Goal: Task Accomplishment & Management: Complete application form

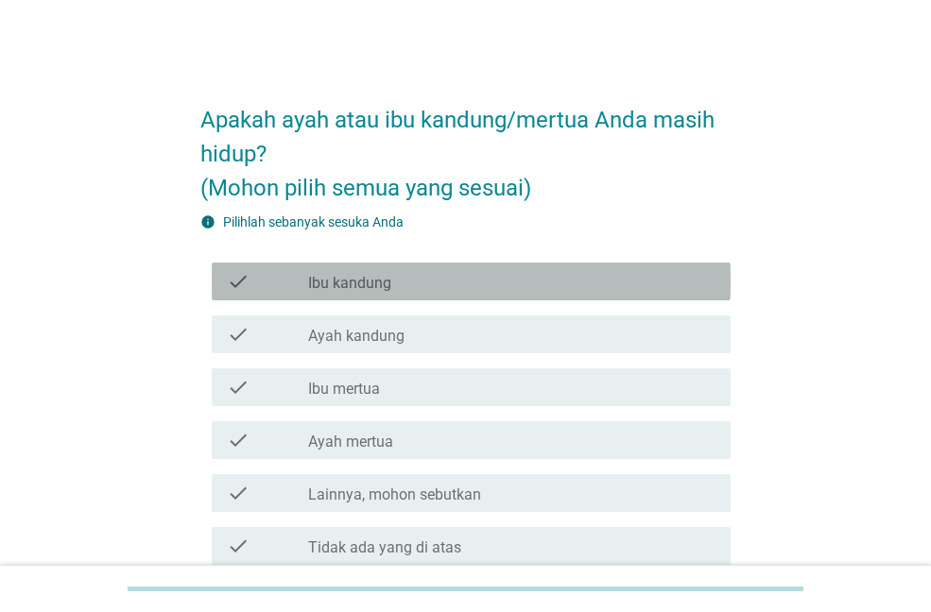
click at [366, 286] on label "Ibu kandung" at bounding box center [349, 283] width 83 height 19
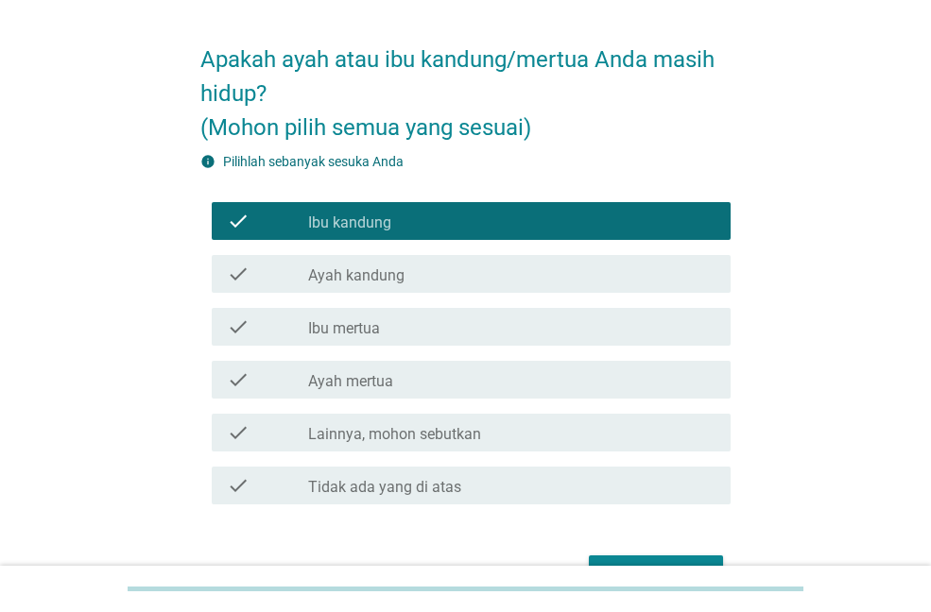
scroll to position [95, 0]
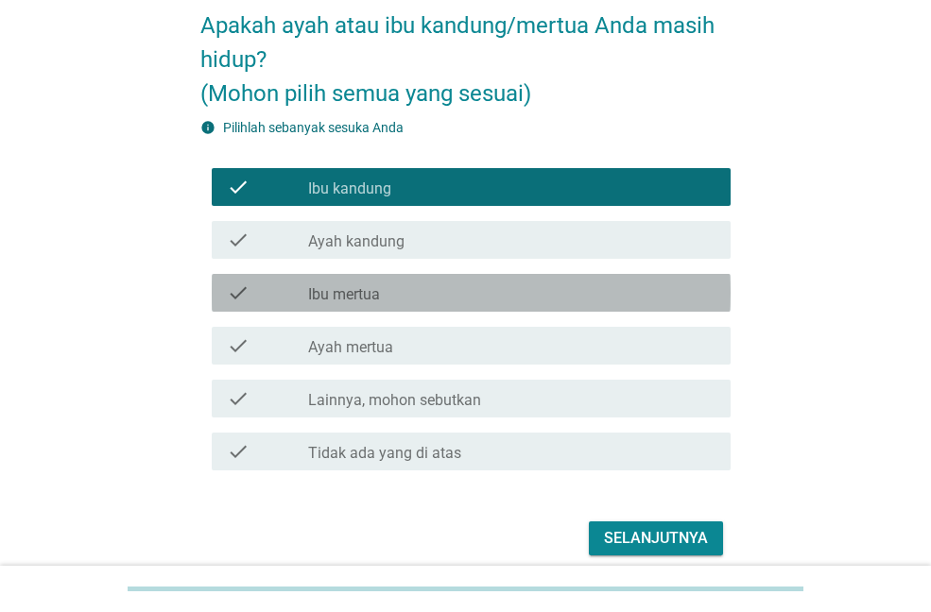
click at [355, 299] on label "Ibu mertua" at bounding box center [344, 294] width 72 height 19
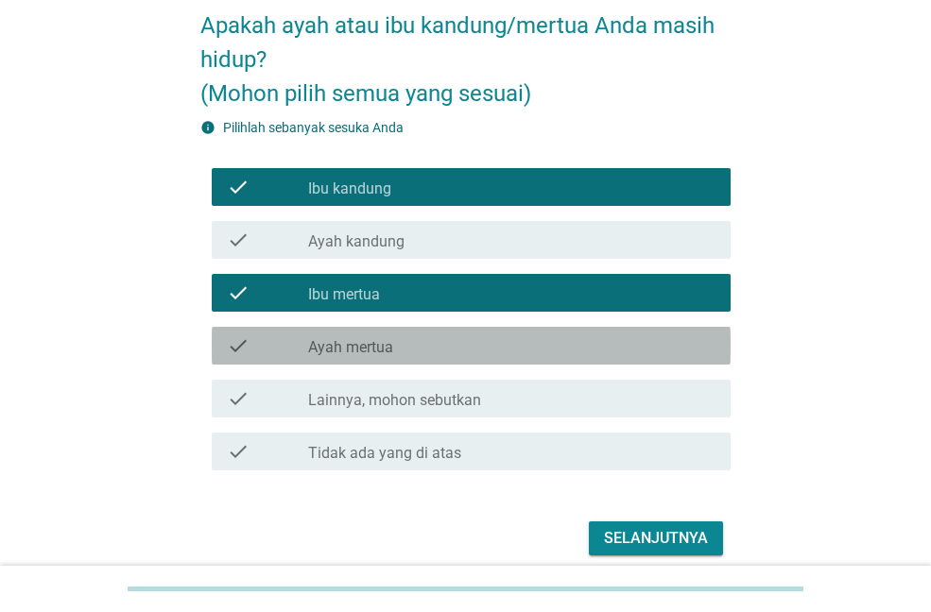
click at [366, 344] on label "Ayah mertua" at bounding box center [350, 347] width 85 height 19
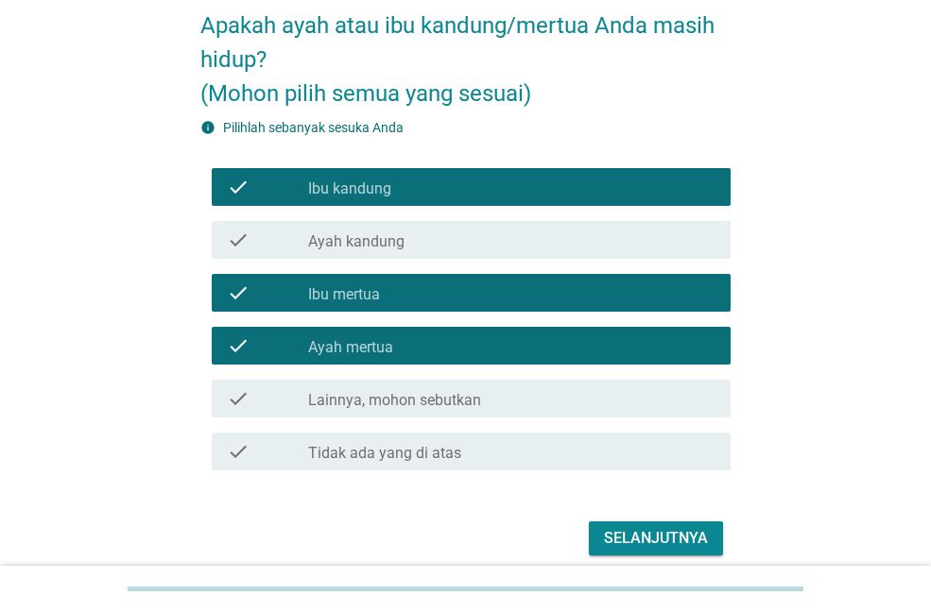
click at [663, 546] on div "Selanjutnya" at bounding box center [656, 538] width 104 height 23
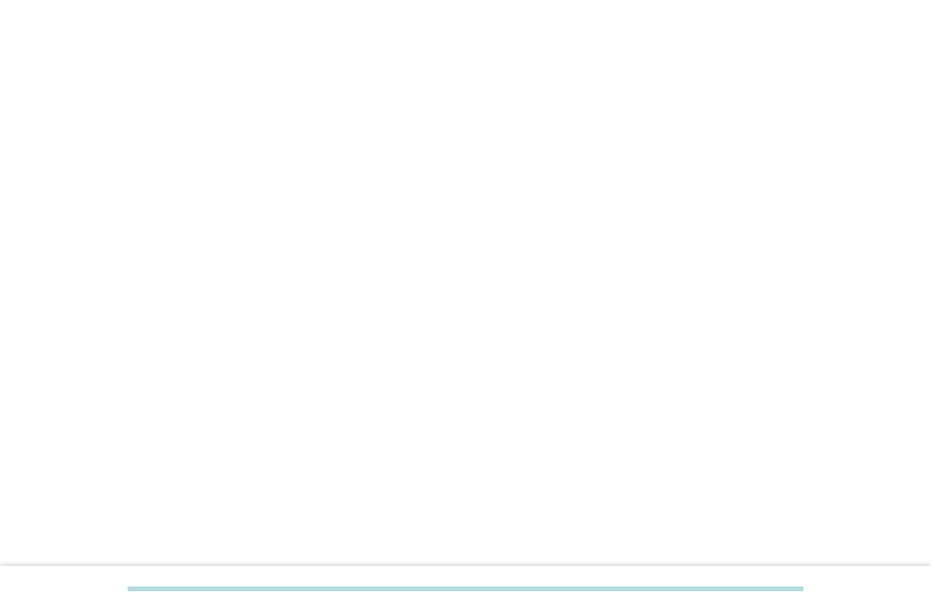
scroll to position [0, 0]
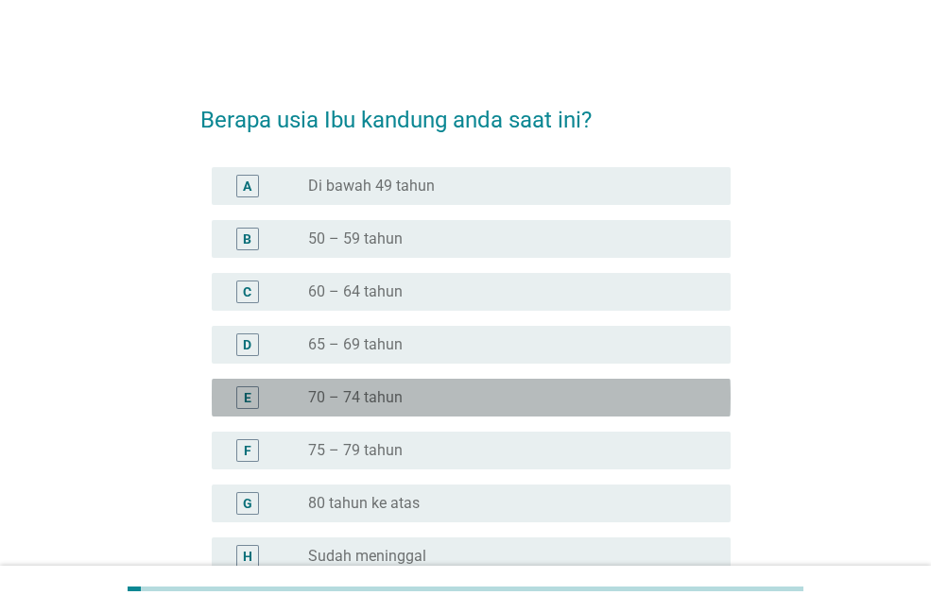
click at [263, 401] on div "E" at bounding box center [247, 398] width 41 height 23
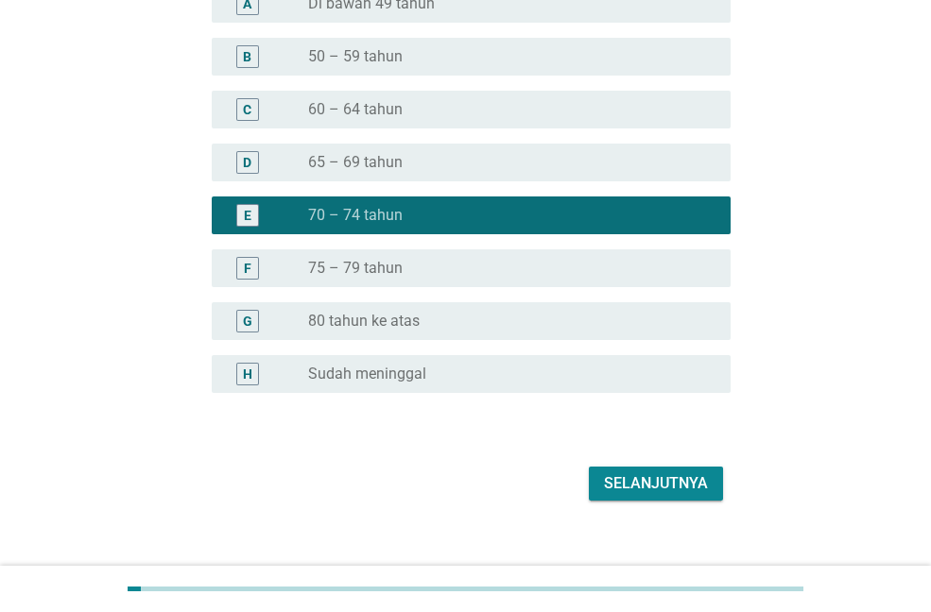
scroll to position [206, 0]
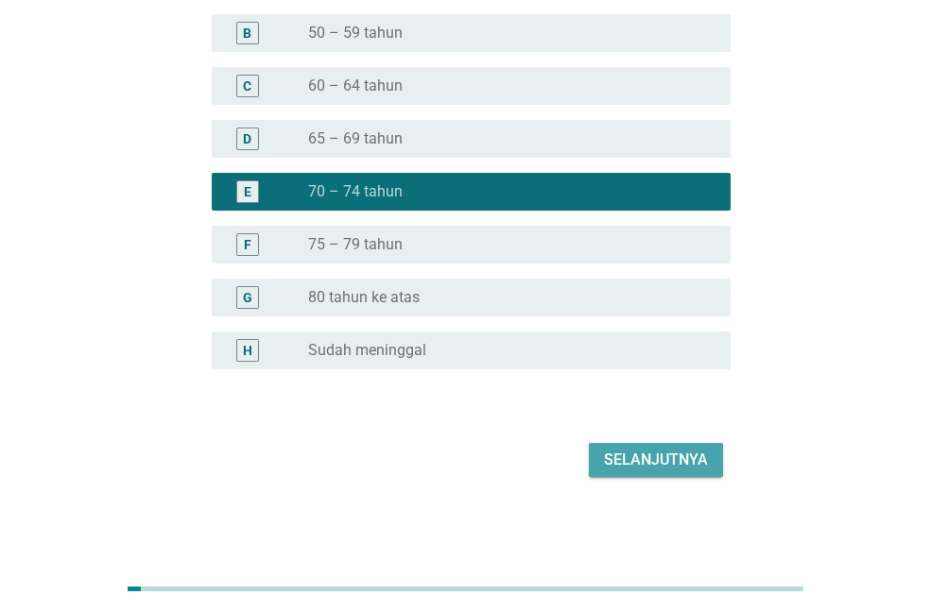
click at [643, 453] on div "Selanjutnya" at bounding box center [656, 460] width 104 height 23
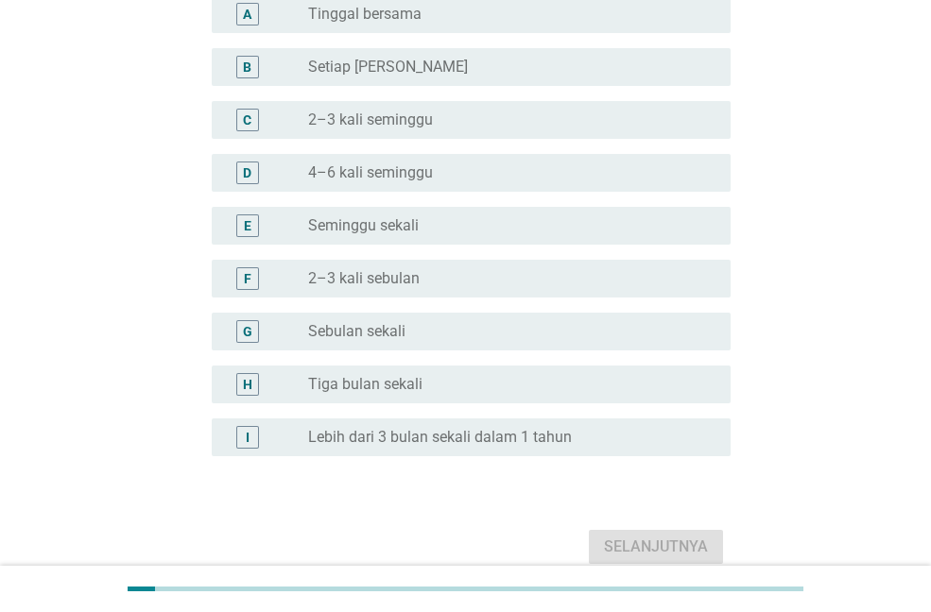
scroll to position [0, 0]
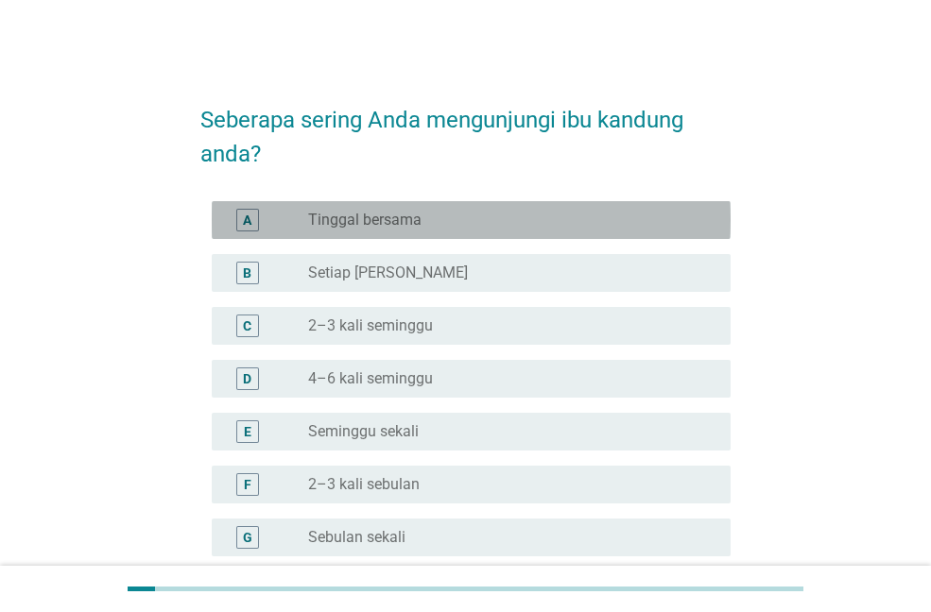
click at [330, 216] on label "Tinggal bersama" at bounding box center [364, 220] width 113 height 19
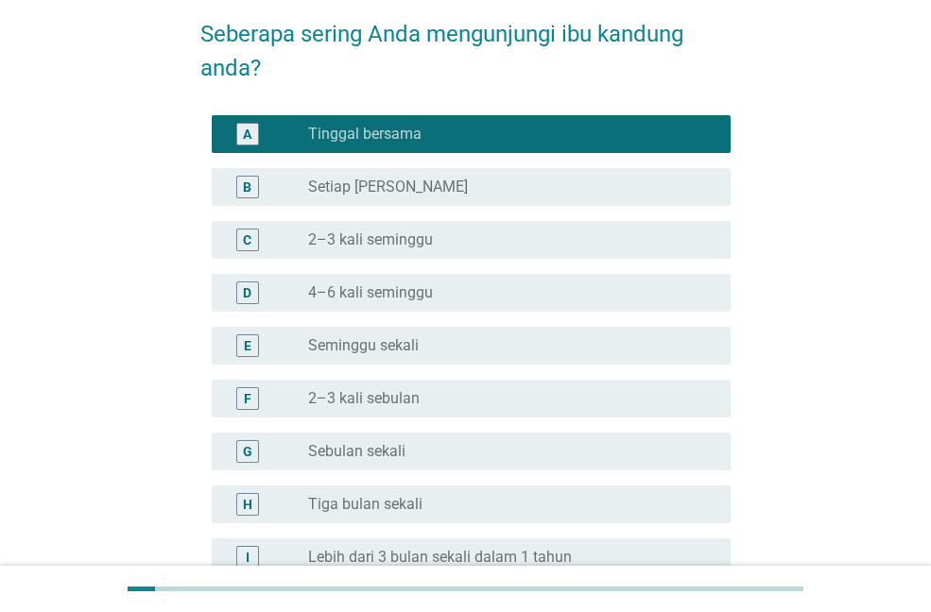
scroll to position [293, 0]
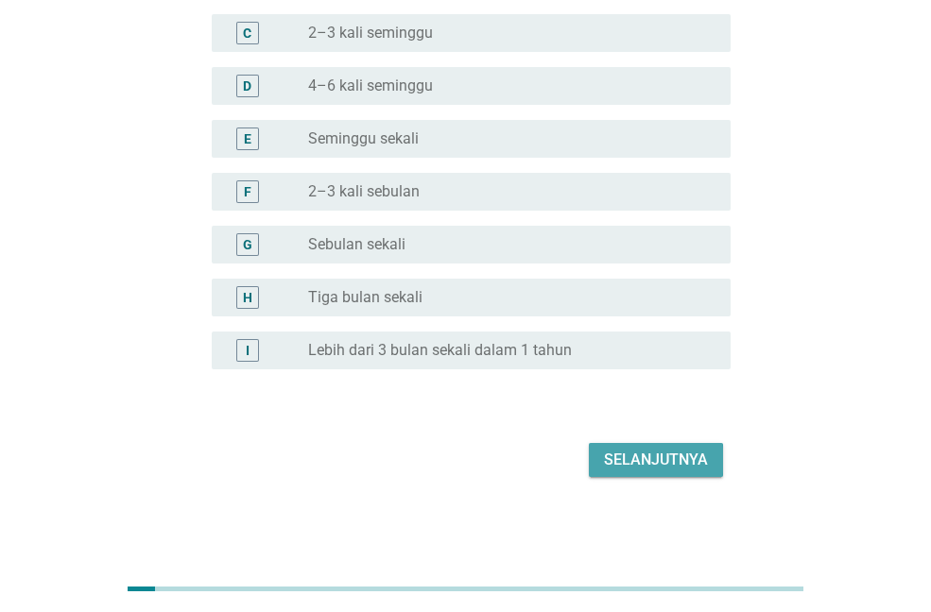
click at [640, 458] on div "Selanjutnya" at bounding box center [656, 460] width 104 height 23
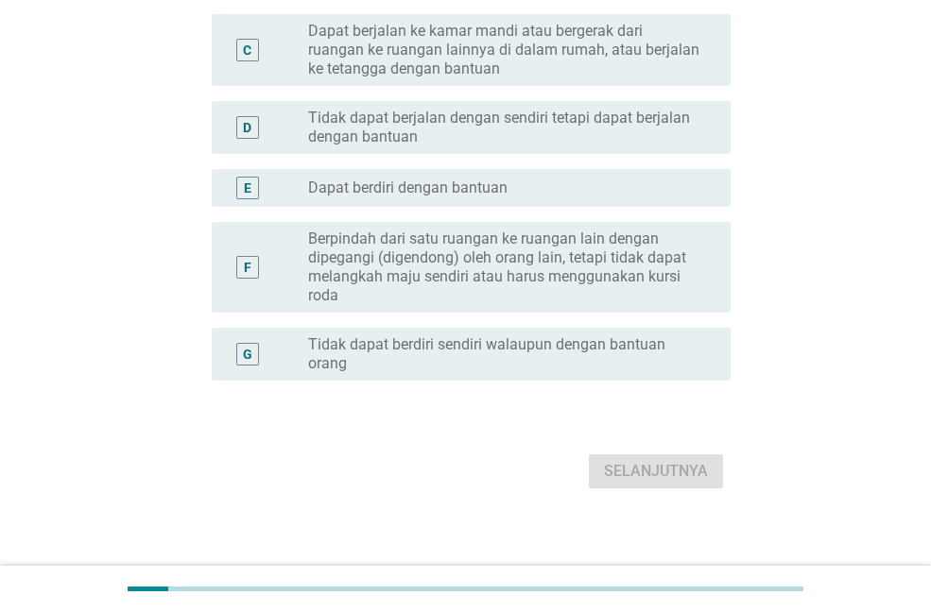
scroll to position [0, 0]
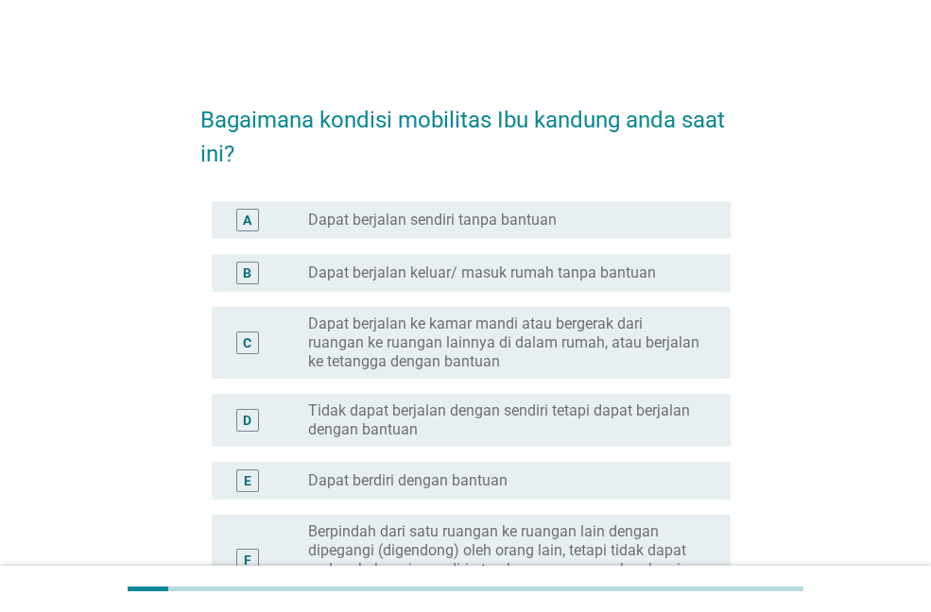
click at [463, 218] on label "Dapat berjalan sendiri tanpa bantuan" at bounding box center [432, 220] width 249 height 19
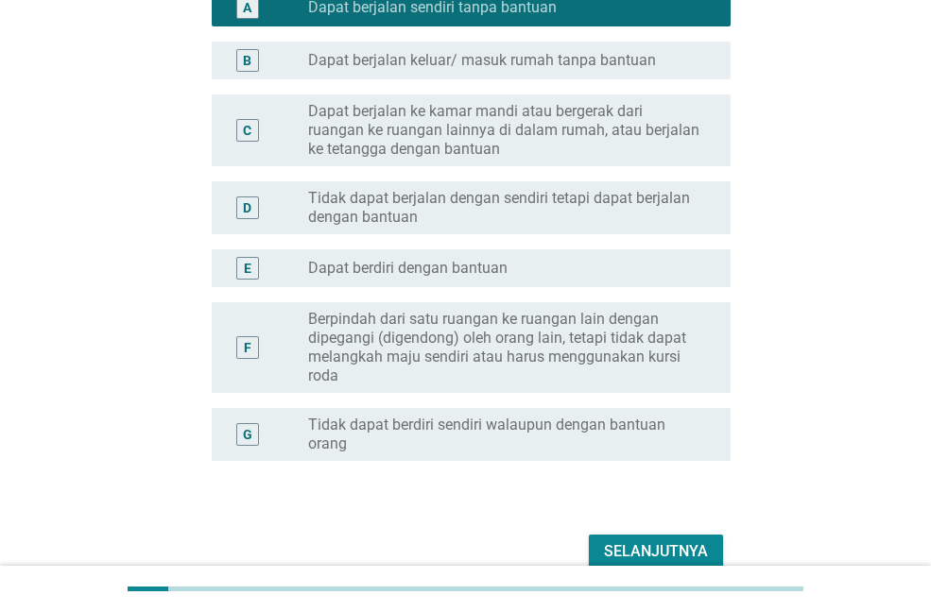
scroll to position [304, 0]
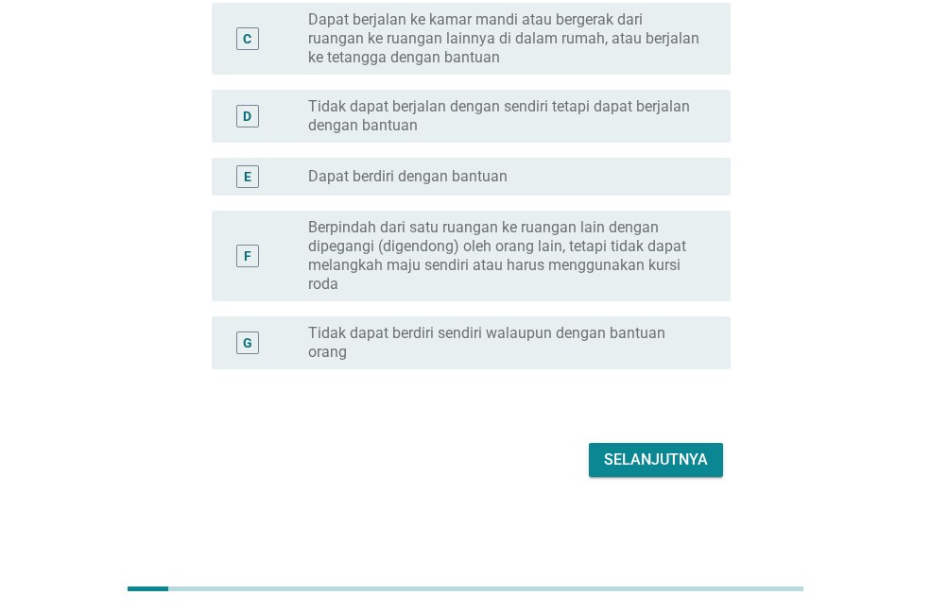
click at [612, 460] on div "Selanjutnya" at bounding box center [656, 460] width 104 height 23
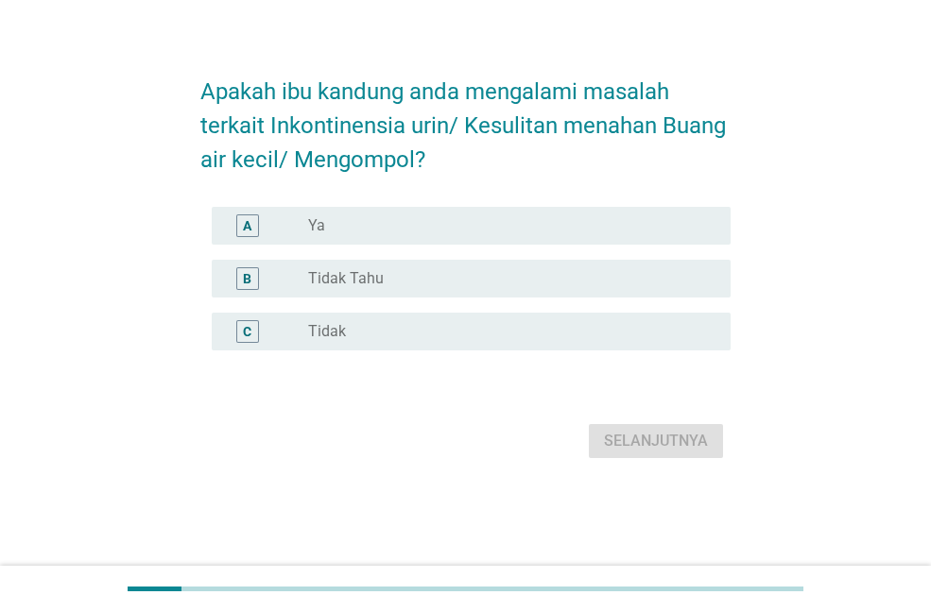
scroll to position [0, 0]
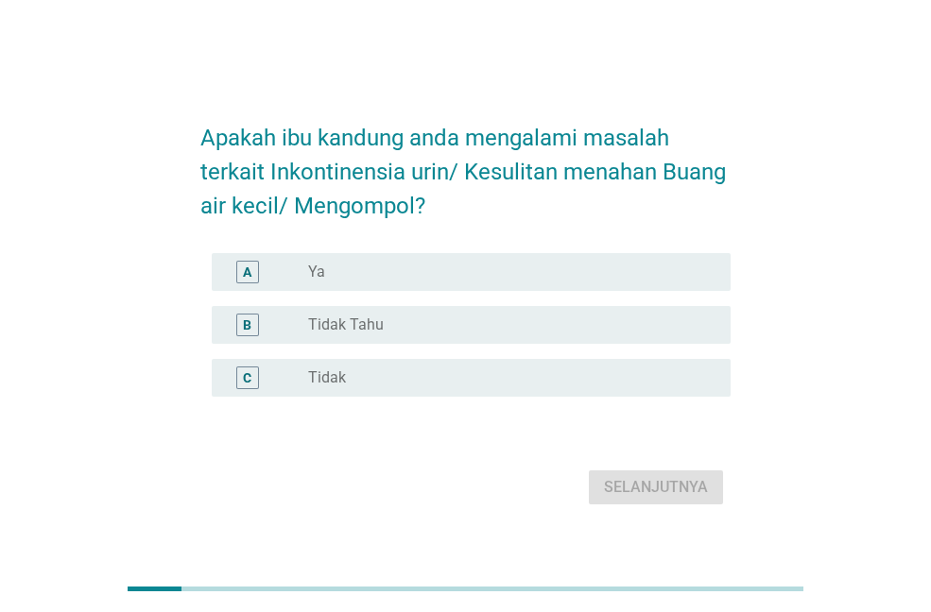
click at [333, 372] on label "Tidak" at bounding box center [327, 378] width 38 height 19
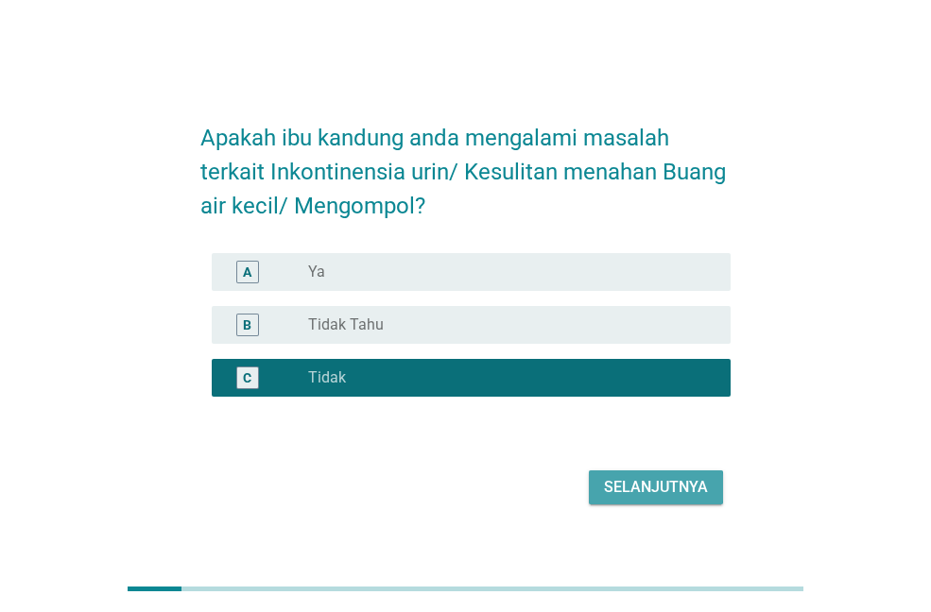
click at [687, 484] on div "Selanjutnya" at bounding box center [656, 487] width 104 height 23
